Goal: Obtain resource: Download file/media

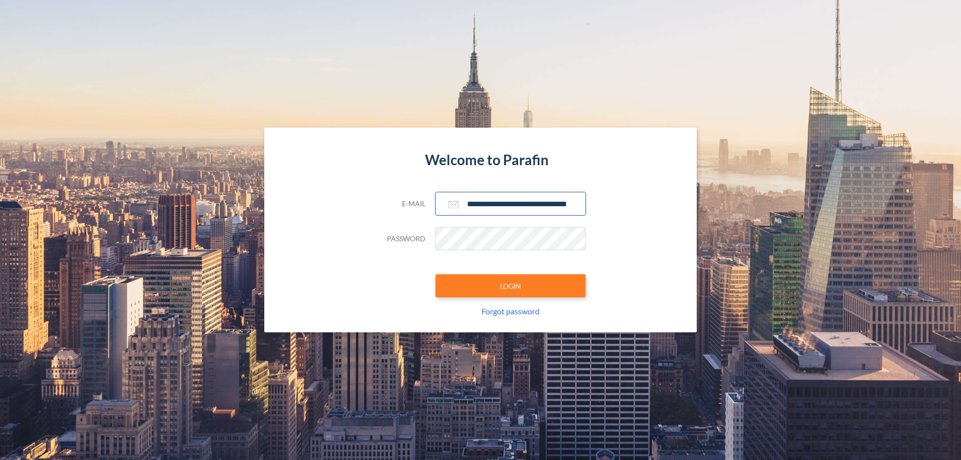
type input "**********"
click at [510, 286] on button "LOGIN" at bounding box center [510, 285] width 150 height 23
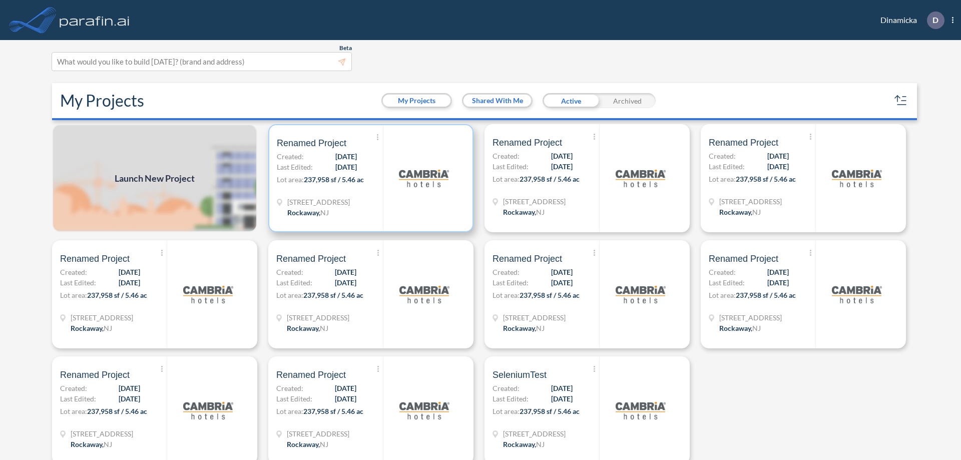
scroll to position [3, 0]
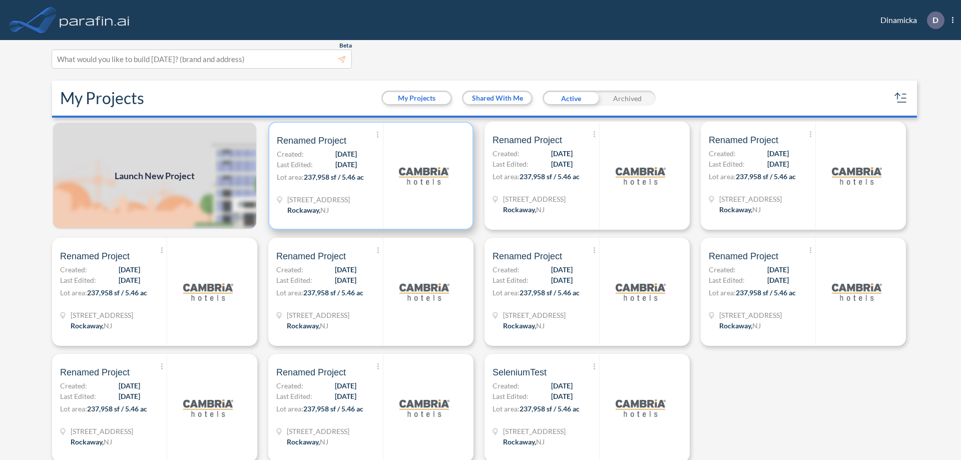
click at [369, 176] on p "Lot area: 237,958 sf / 5.46 ac" at bounding box center [330, 179] width 106 height 15
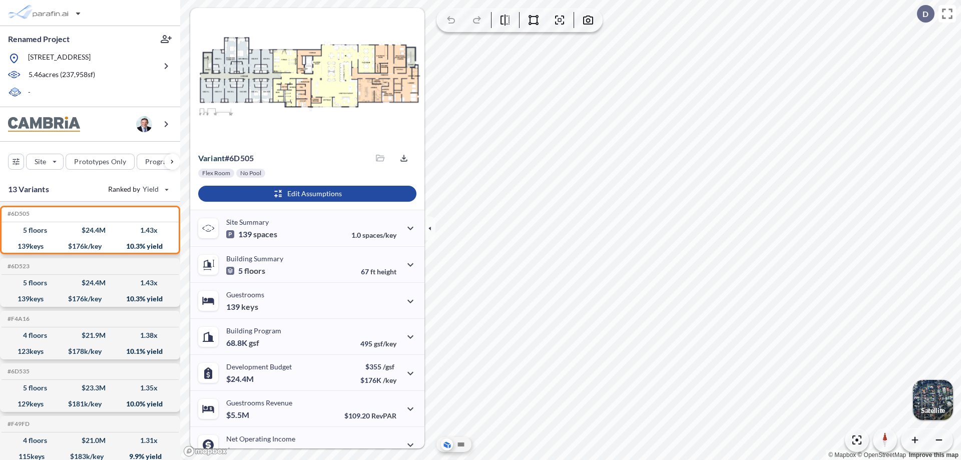
scroll to position [51, 0]
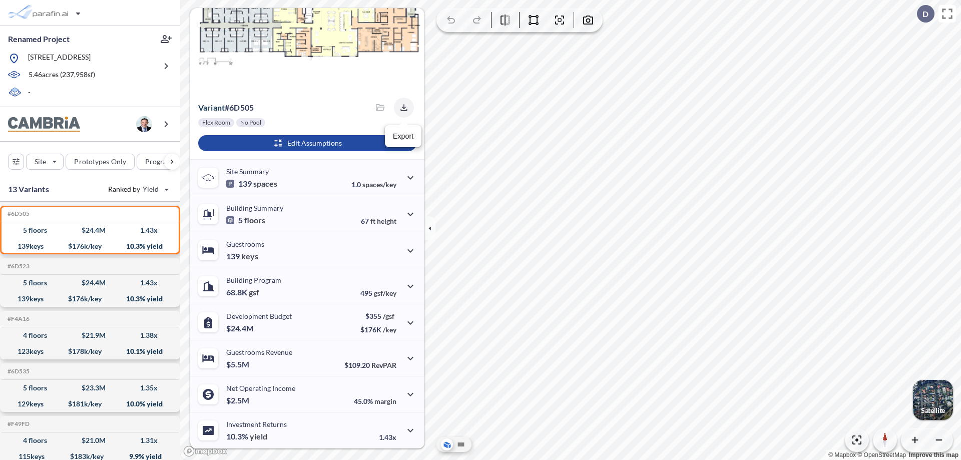
click at [401, 108] on icon "button" at bounding box center [403, 107] width 7 height 7
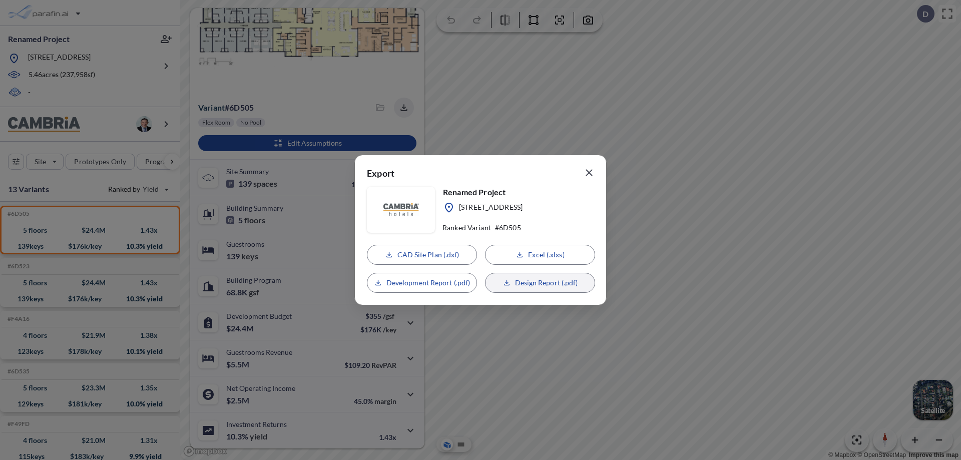
click at [540, 283] on p "Design Report (.pdf)" at bounding box center [546, 283] width 63 height 10
